Goal: Navigation & Orientation: Find specific page/section

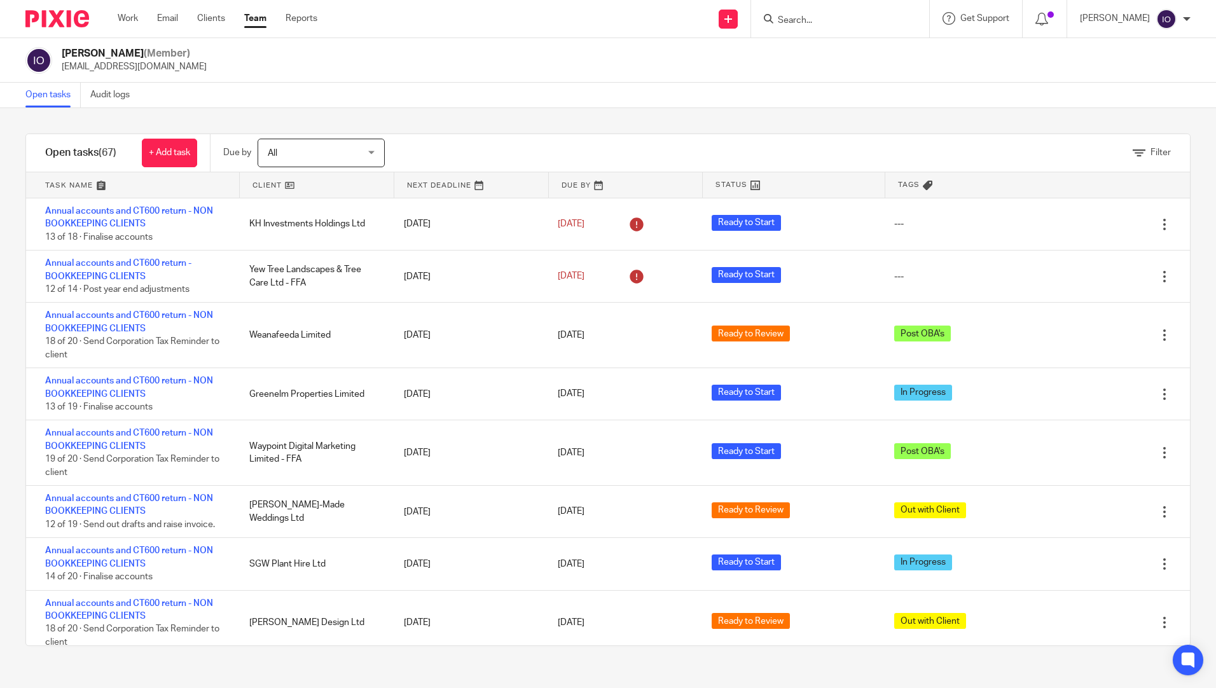
click at [257, 17] on link "Team" at bounding box center [255, 18] width 22 height 13
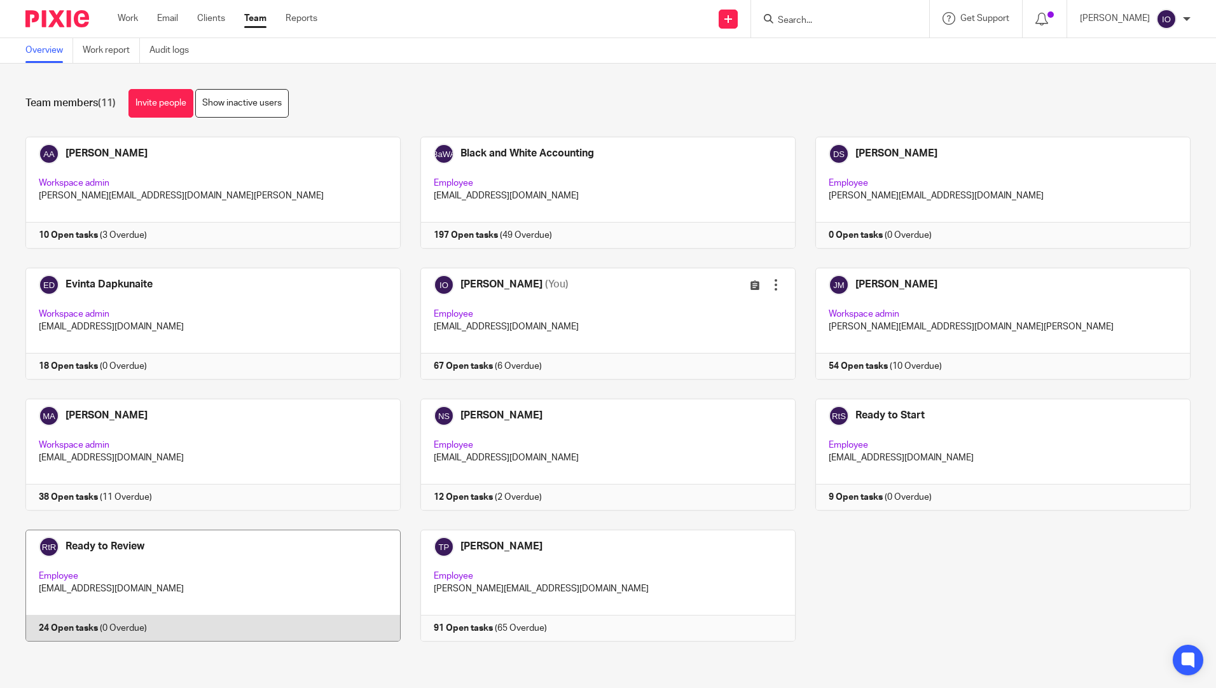
click at [99, 545] on link at bounding box center [203, 586] width 395 height 112
